Goal: Information Seeking & Learning: Stay updated

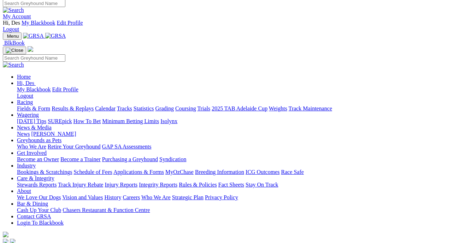
click at [94, 106] on link "Results & Replays" at bounding box center [73, 109] width 42 height 6
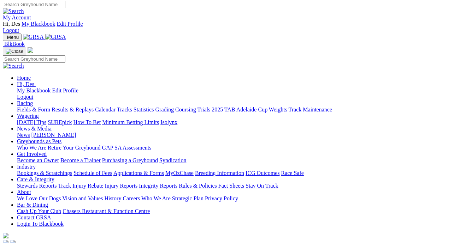
scroll to position [1, 0]
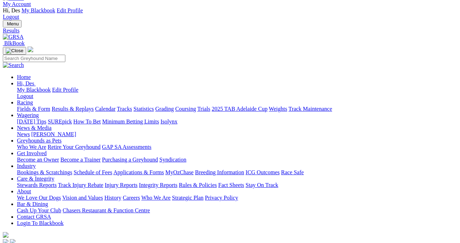
scroll to position [26, 0]
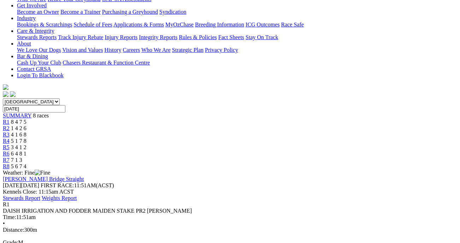
scroll to position [166, 0]
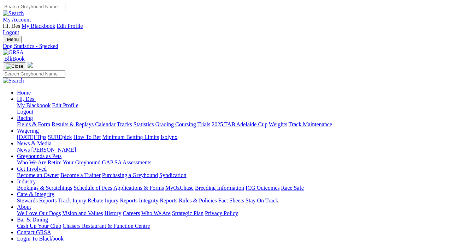
click at [77, 122] on link "Results & Replays" at bounding box center [73, 125] width 42 height 6
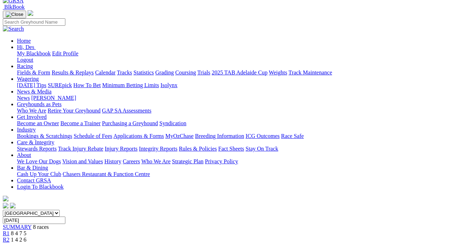
scroll to position [49, 0]
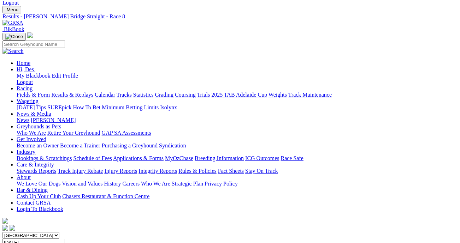
scroll to position [18, 0]
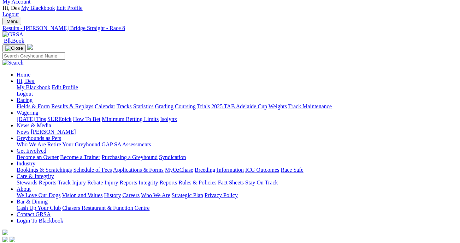
click at [40, 104] on link "Fields & Form" at bounding box center [33, 107] width 33 height 6
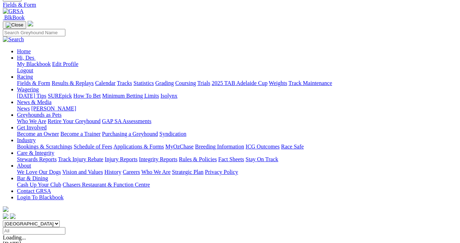
scroll to position [58, 0]
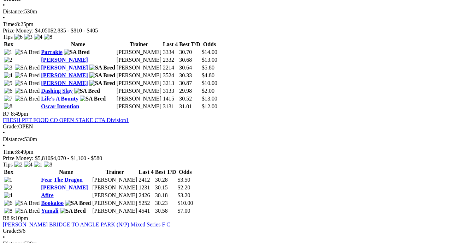
scroll to position [1041, 0]
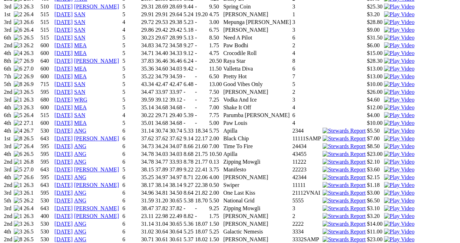
scroll to position [733, 2]
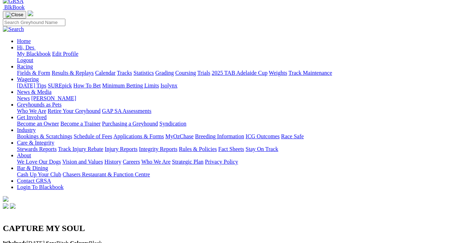
scroll to position [0, 2]
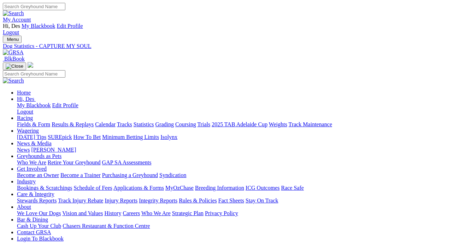
click at [37, 122] on link "Fields & Form" at bounding box center [33, 125] width 33 height 6
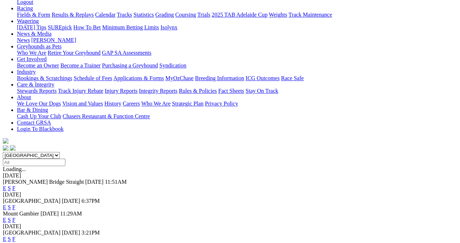
scroll to position [115, 0]
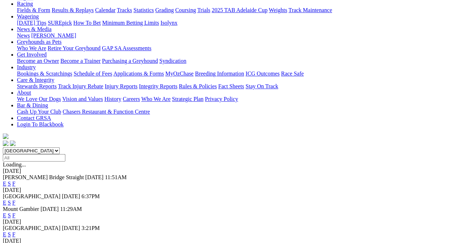
click at [16, 232] on link "F" at bounding box center [13, 235] width 3 height 6
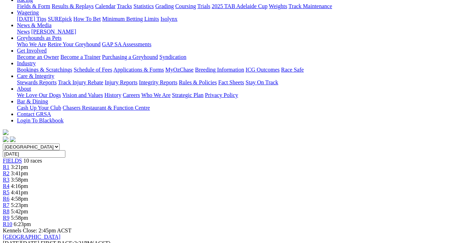
scroll to position [0, 0]
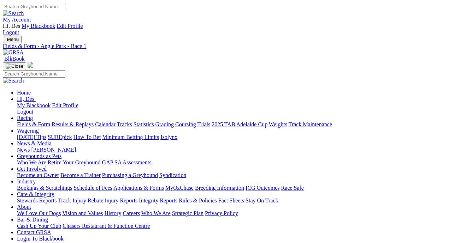
click at [26, 122] on link "Fields & Form" at bounding box center [33, 125] width 33 height 6
click at [177, 198] on link "Integrity Reports" at bounding box center [158, 201] width 39 height 6
